Goal: Task Accomplishment & Management: Manage account settings

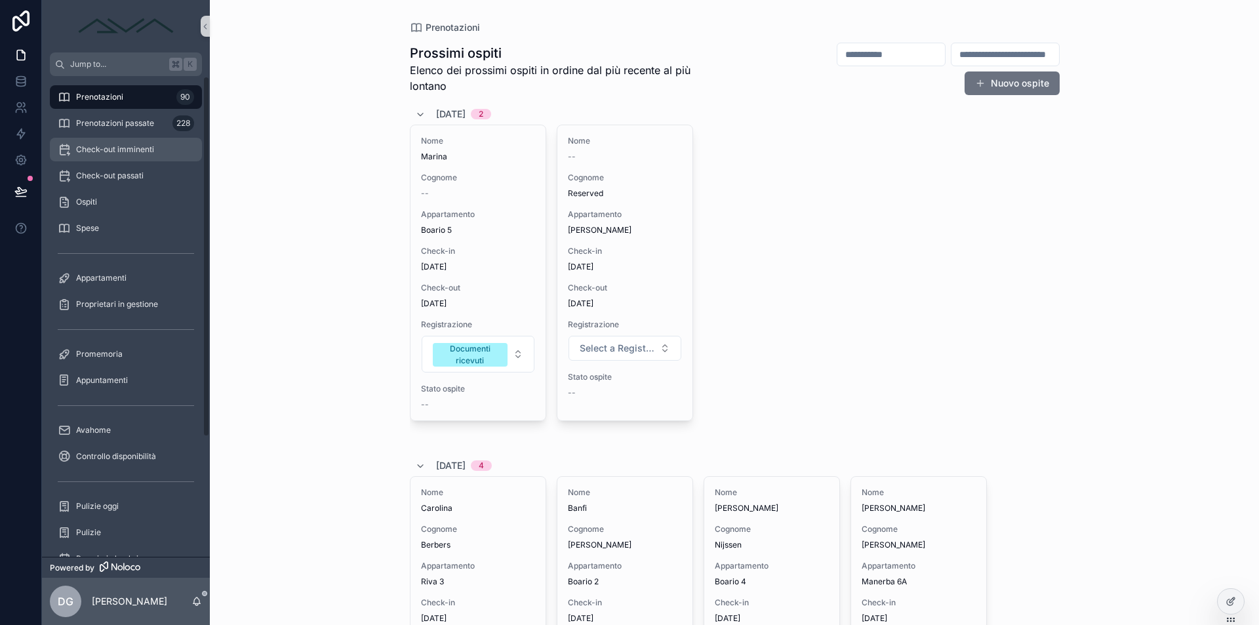
click at [100, 142] on div "Check-out imminenti" at bounding box center [126, 149] width 136 height 21
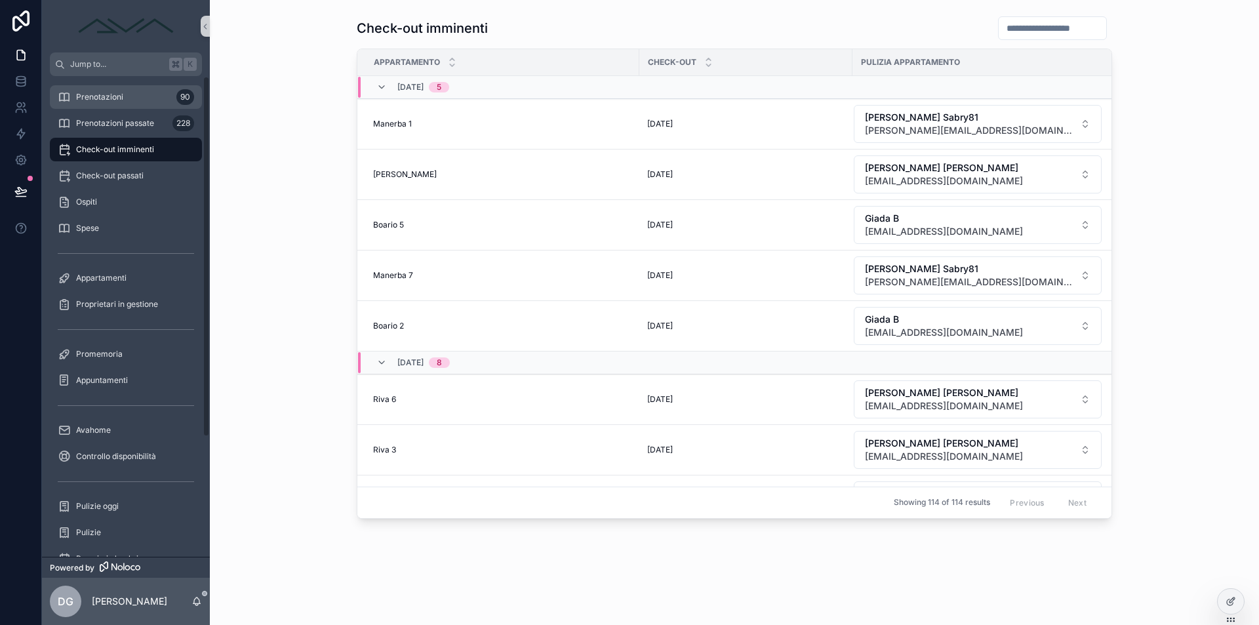
click at [125, 95] on div "Prenotazioni 90" at bounding box center [126, 97] width 136 height 21
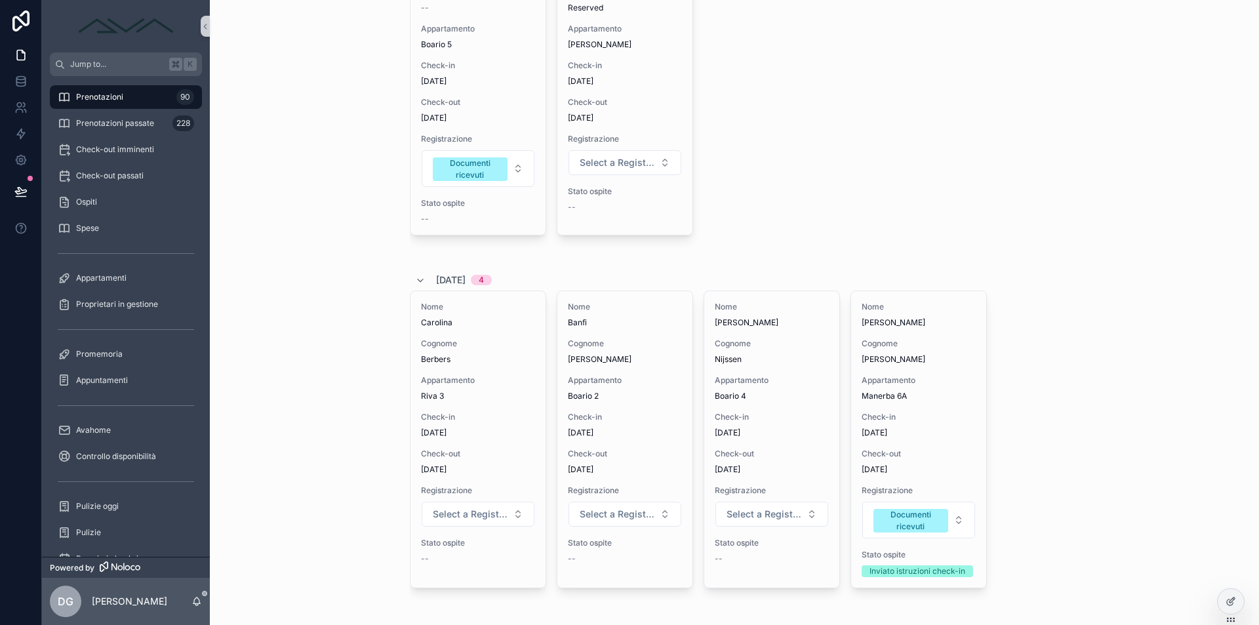
scroll to position [245, 0]
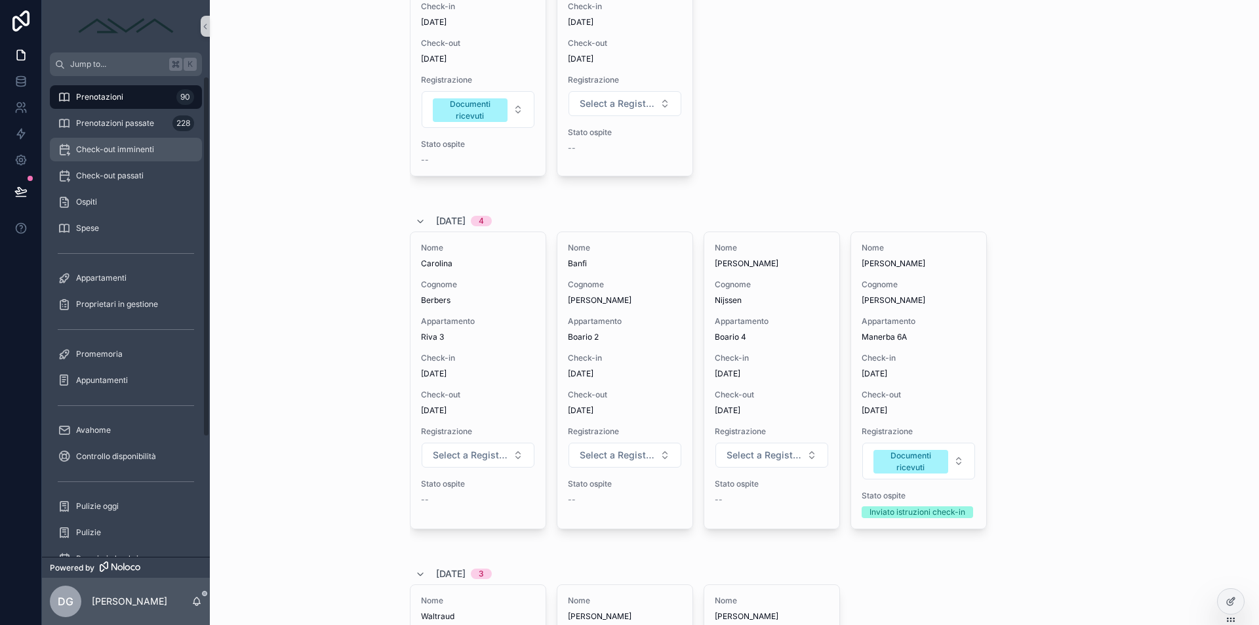
click at [154, 153] on div "Check-out imminenti" at bounding box center [126, 149] width 136 height 21
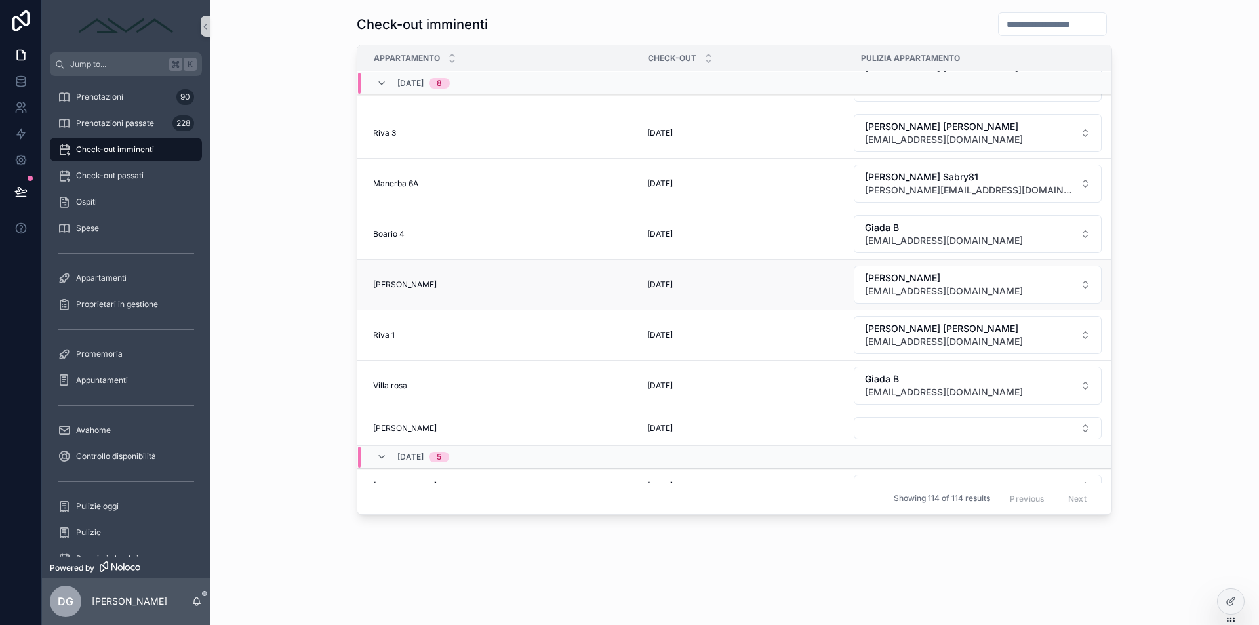
scroll to position [336, 0]
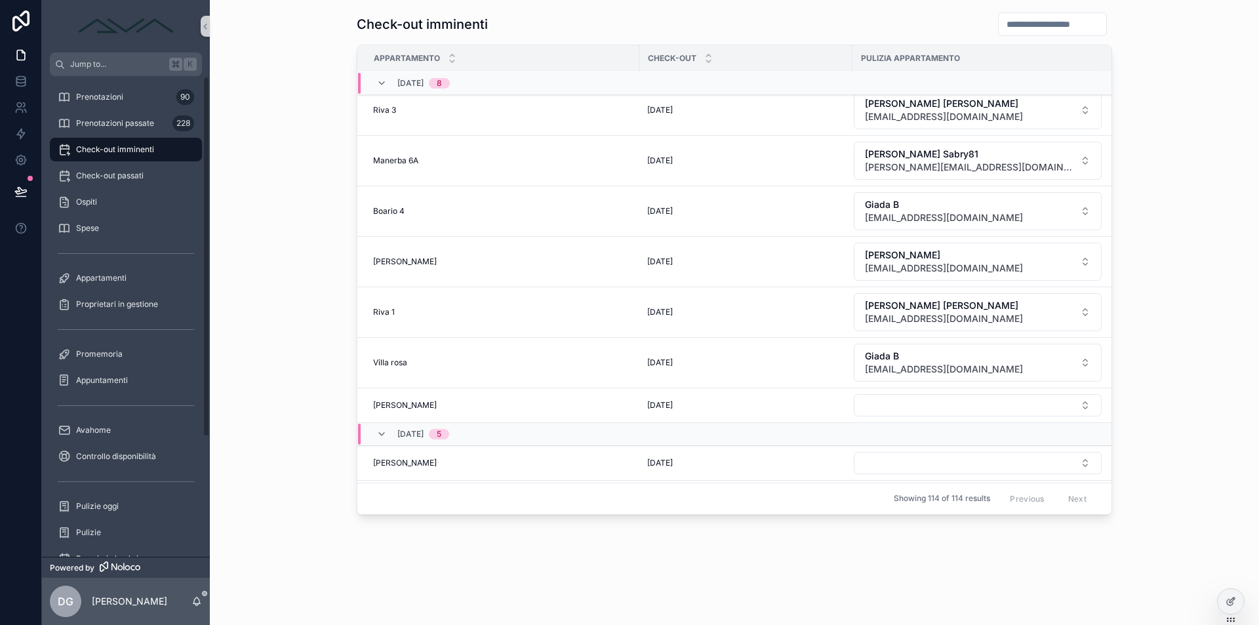
click at [94, 148] on span "Check-out imminenti" at bounding box center [115, 149] width 78 height 10
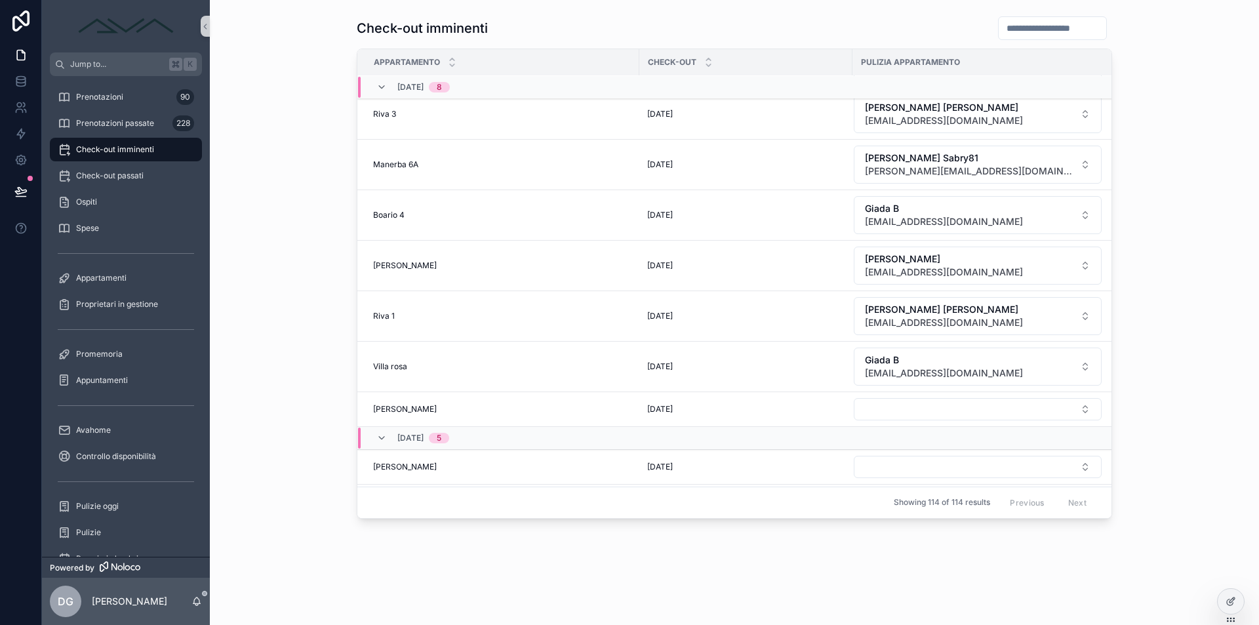
scroll to position [0, 0]
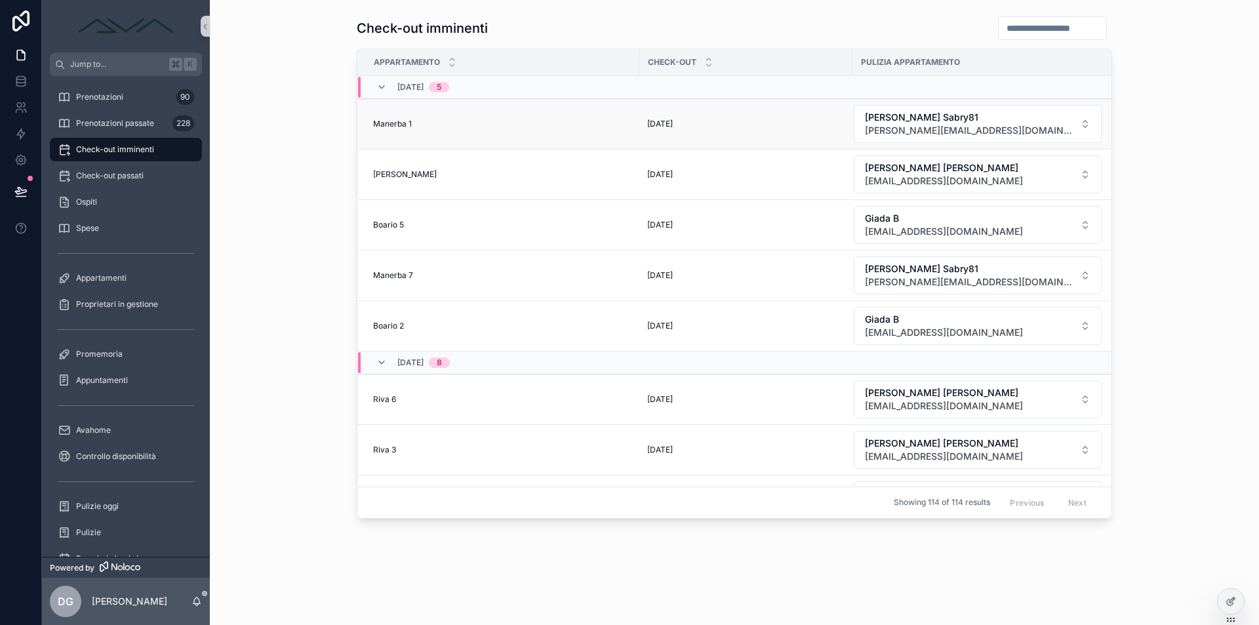
click at [509, 132] on td "Manerba 1 Manerba 1" at bounding box center [498, 124] width 282 height 51
click at [386, 119] on span "Manerba 1" at bounding box center [392, 124] width 39 height 10
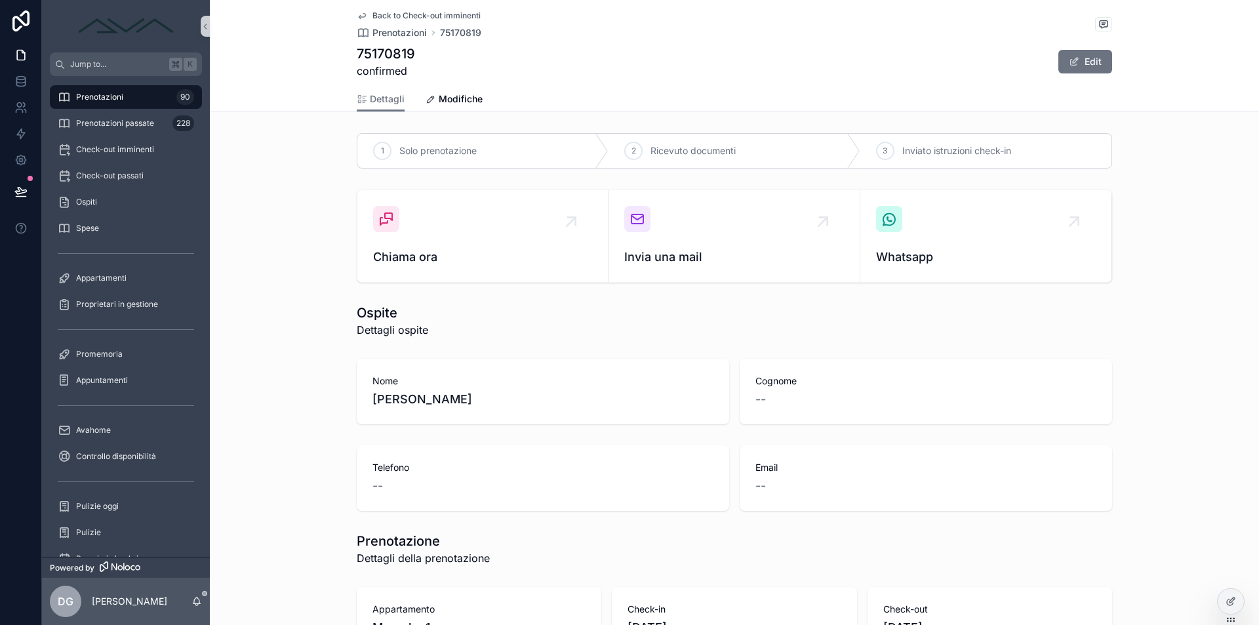
scroll to position [228, 0]
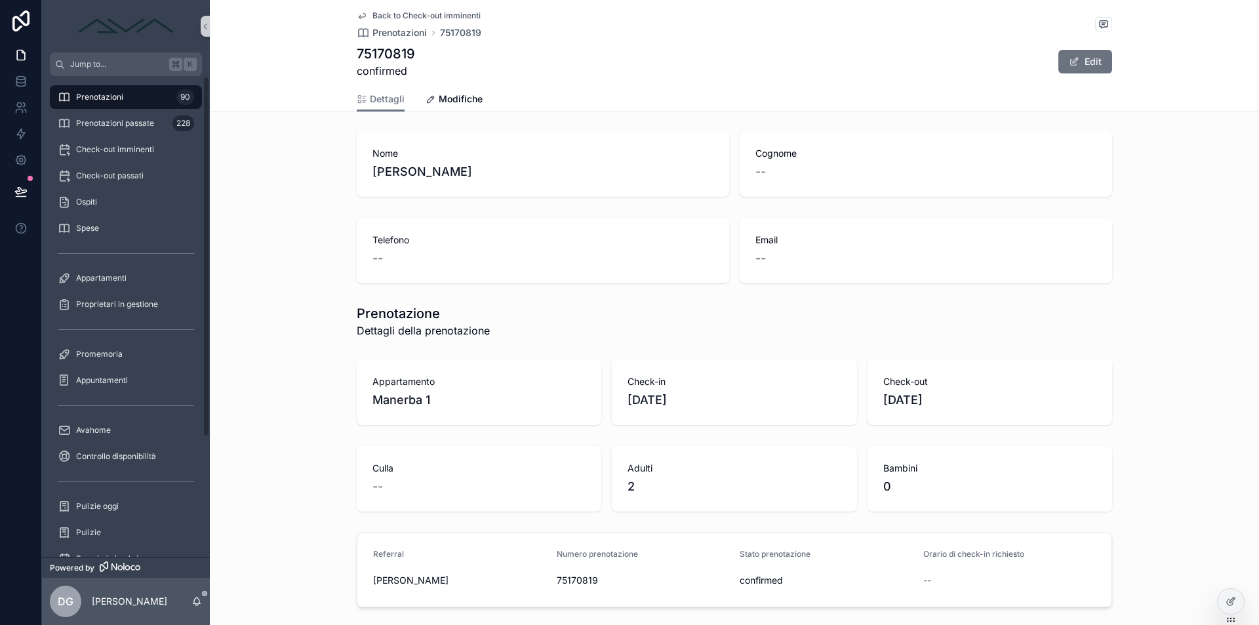
click at [97, 96] on span "Prenotazioni" at bounding box center [99, 97] width 47 height 10
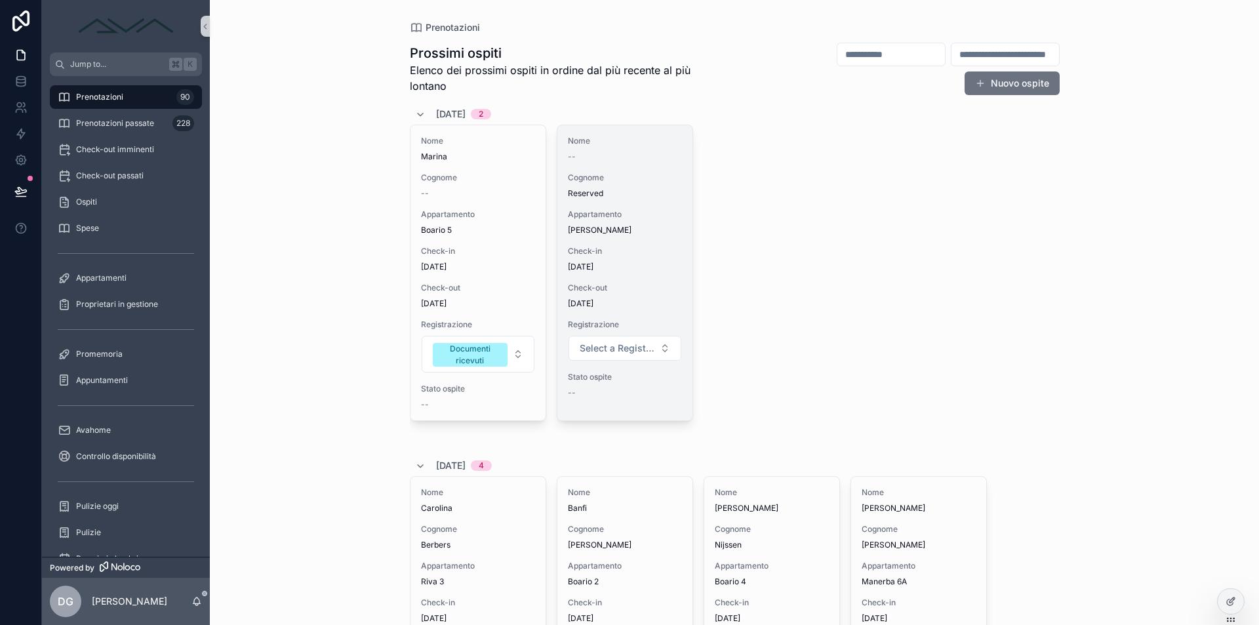
click at [639, 241] on div "Nome -- Cognome Reserved Appartamento [PERSON_NAME] Check-in [DATE] Check-out […" at bounding box center [625, 272] width 135 height 295
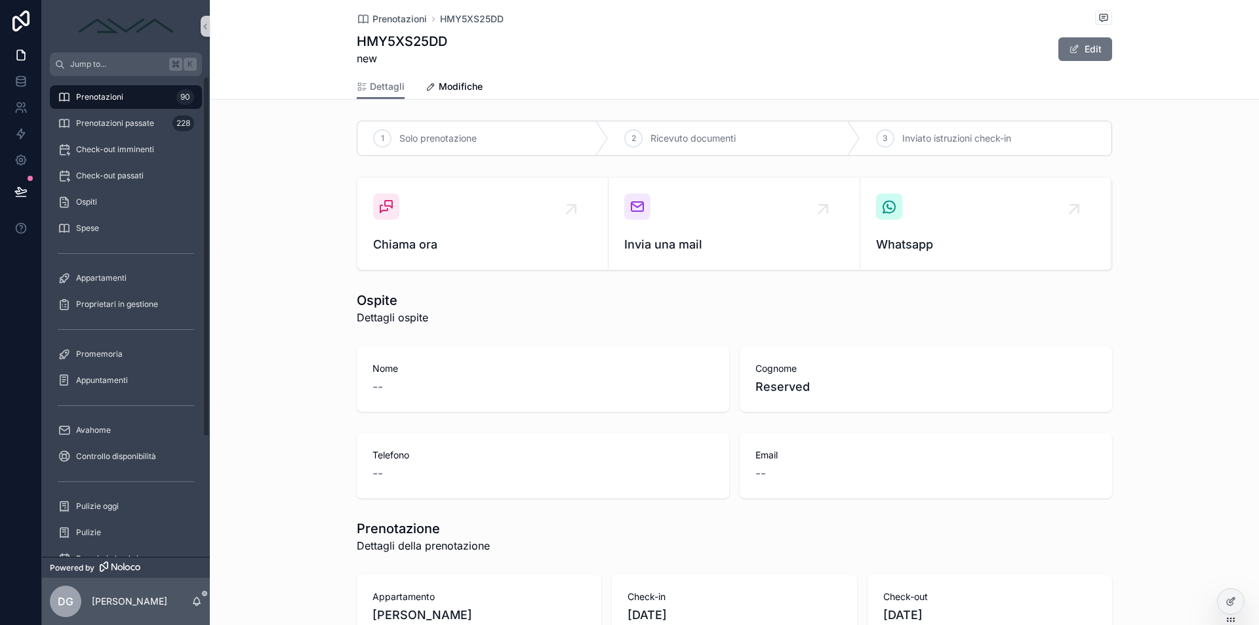
click at [115, 94] on span "Prenotazioni" at bounding box center [99, 97] width 47 height 10
